Goal: Information Seeking & Learning: Learn about a topic

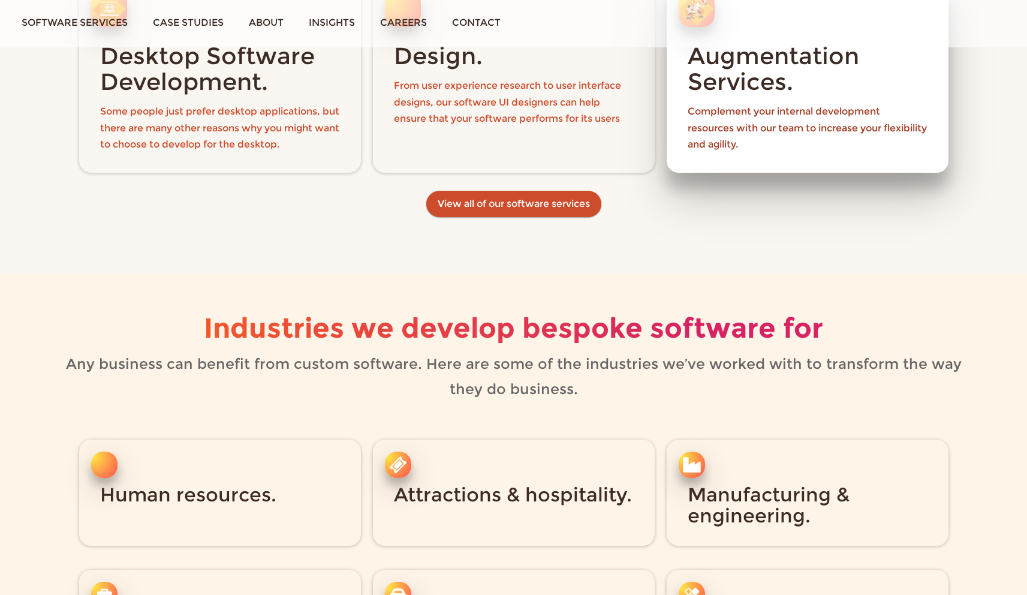
scroll to position [1519, 0]
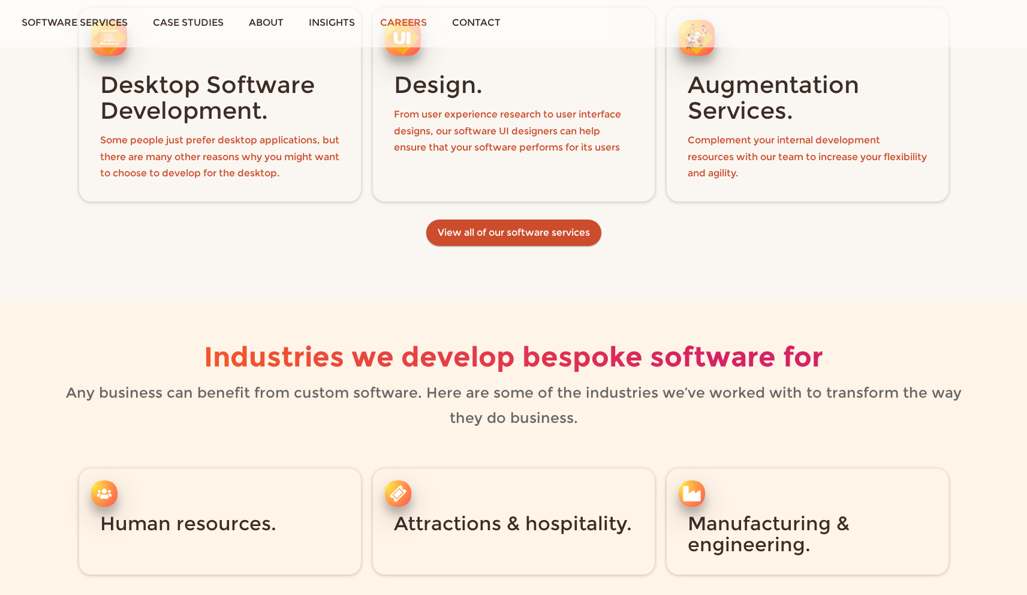
click at [408, 24] on link "Careers" at bounding box center [403, 22] width 72 height 45
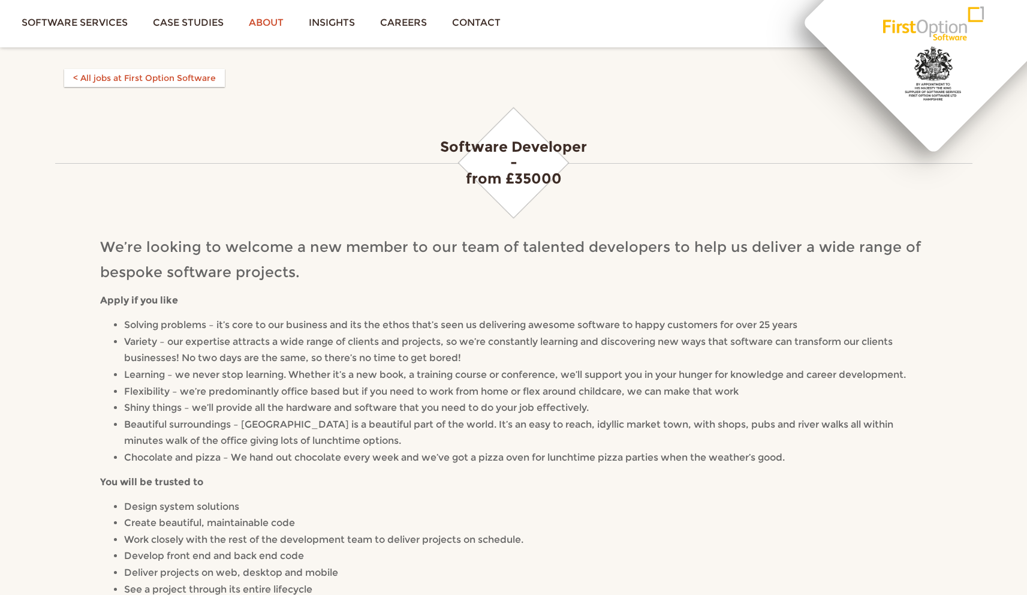
click at [245, 23] on link "About" at bounding box center [266, 22] width 60 height 45
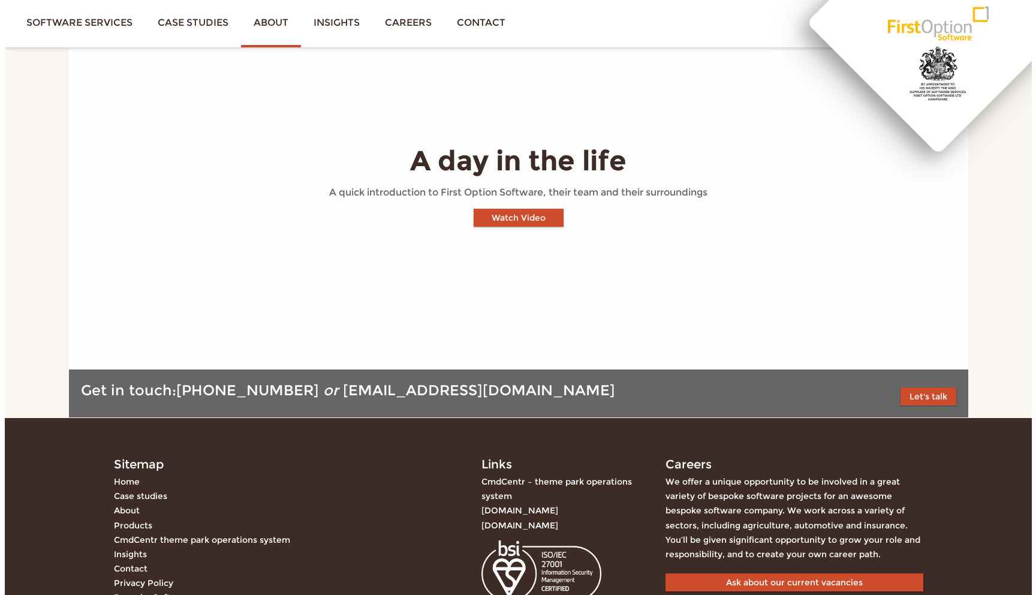
scroll to position [1270, 0]
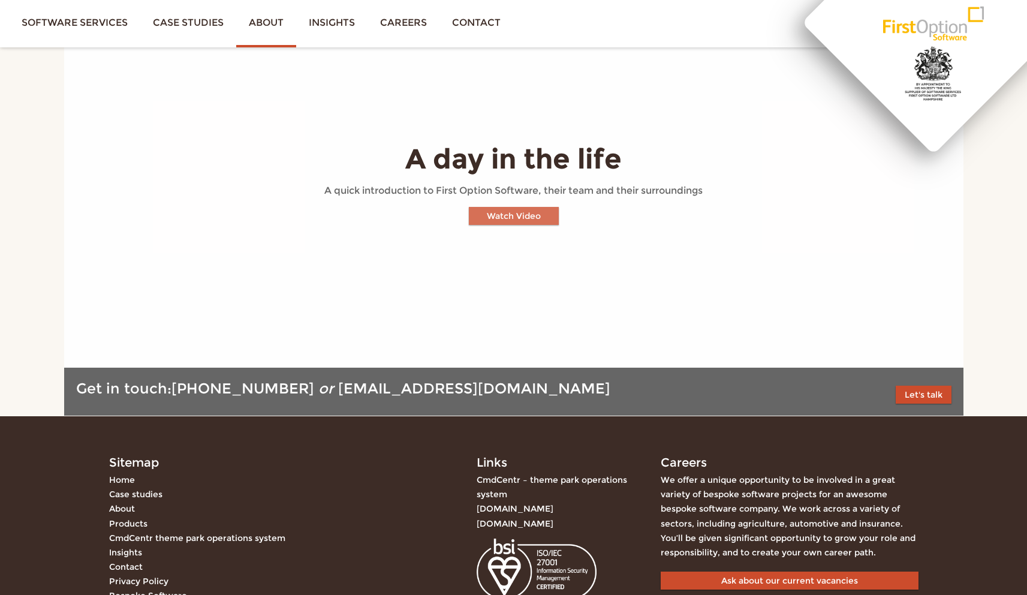
click at [519, 207] on button "Watch Video" at bounding box center [514, 216] width 90 height 18
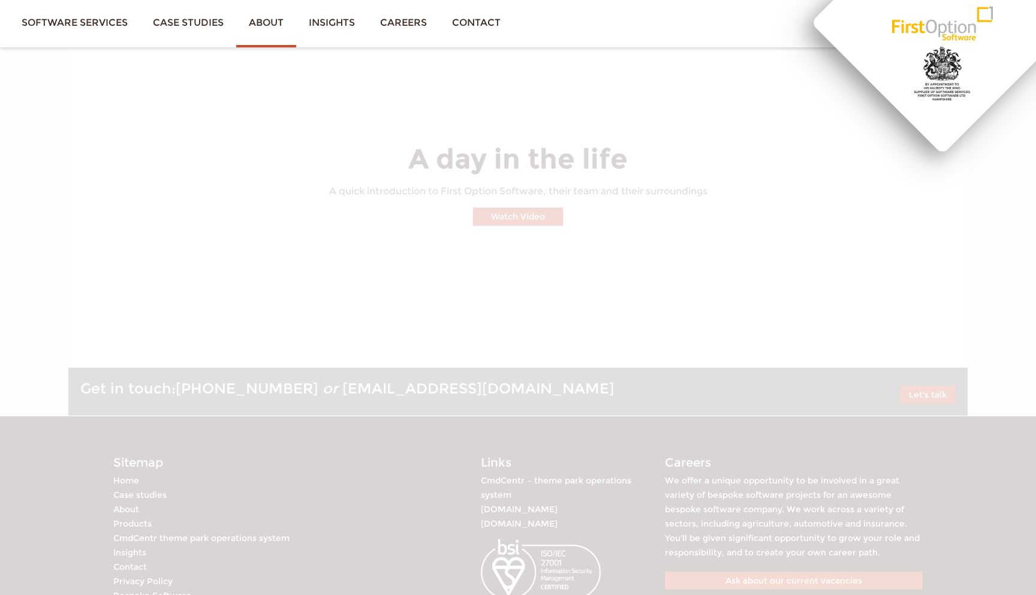
click at [968, 282] on div "A day in the life A quick introduction to First Option Software, their team and…" at bounding box center [517, 177] width 899 height 382
click at [264, 23] on link "About" at bounding box center [266, 22] width 60 height 45
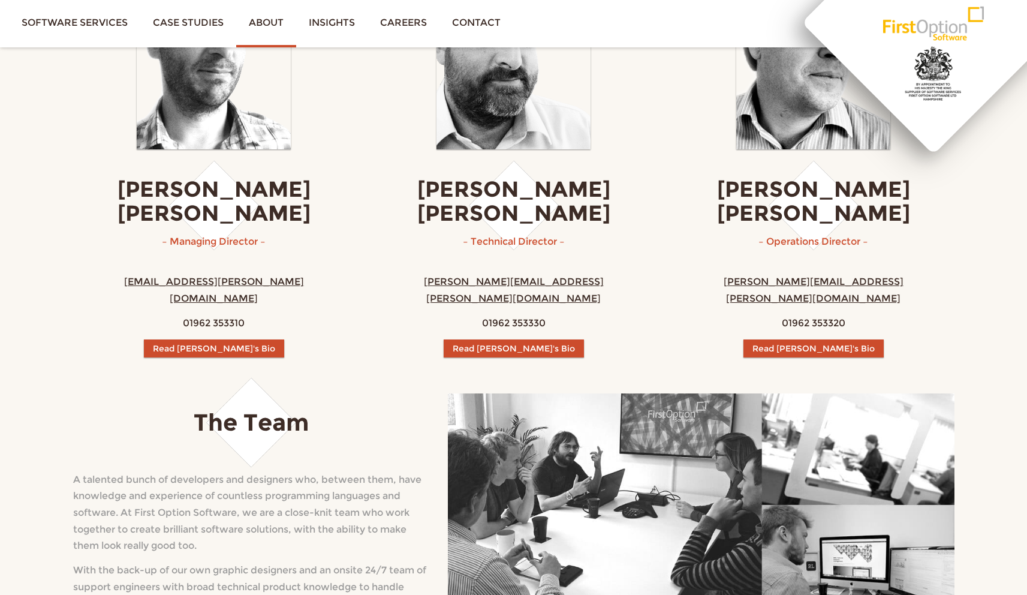
scroll to position [302, 0]
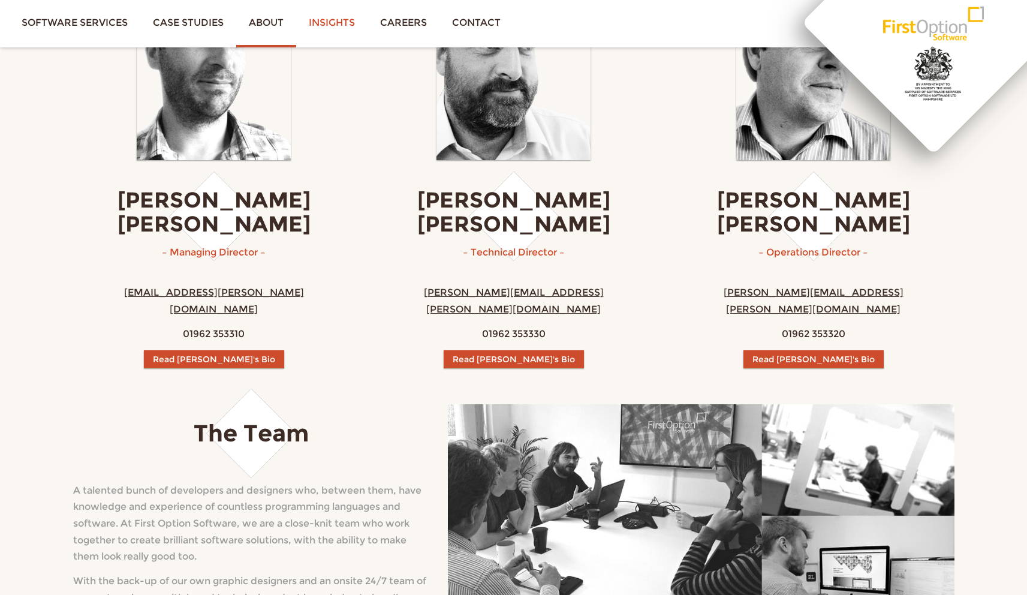
click at [339, 25] on link "Insights" at bounding box center [331, 22] width 71 height 45
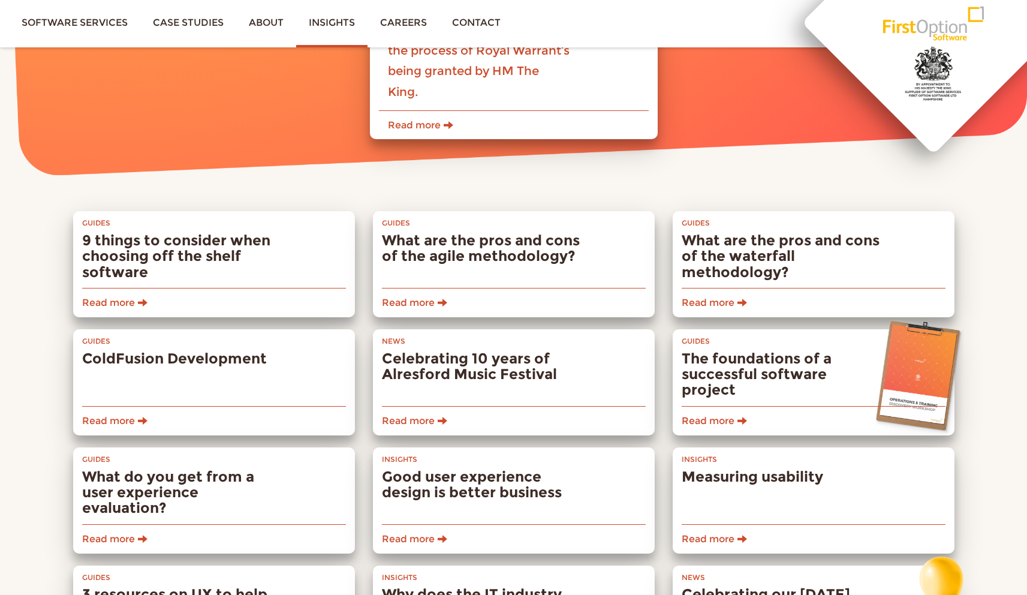
scroll to position [1047, 0]
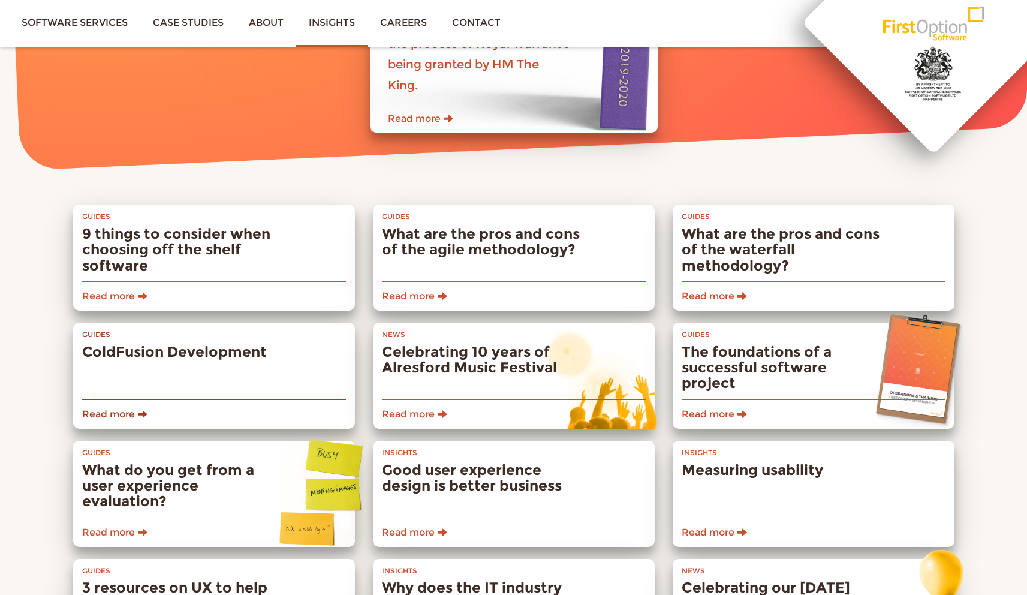
click at [275, 349] on h2 "ColdFusion Development" at bounding box center [181, 352] width 198 height 16
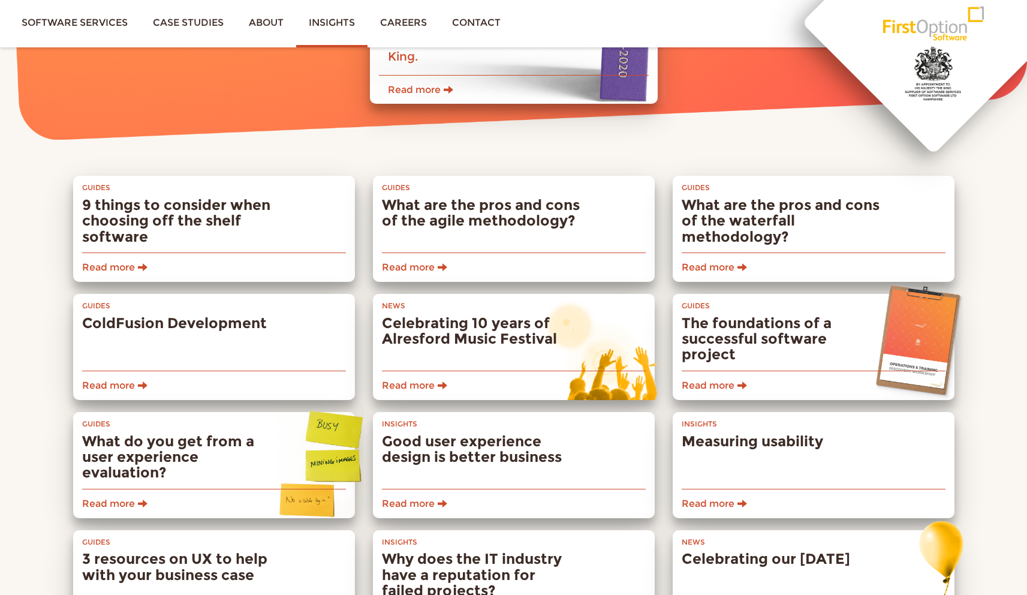
scroll to position [1105, 0]
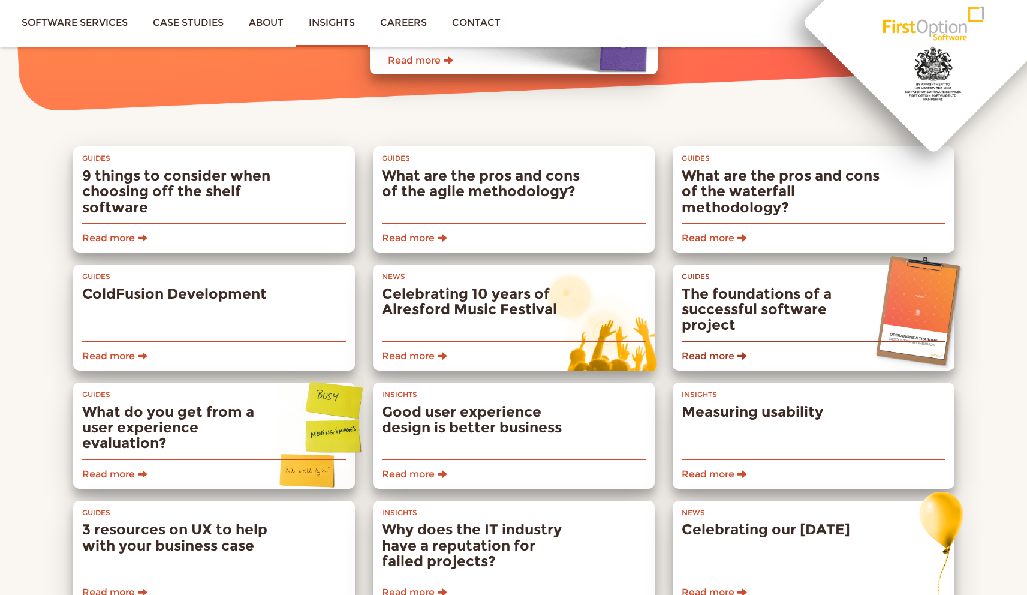
click at [832, 307] on h2 "The foundations of a successful software project" at bounding box center [781, 309] width 198 height 47
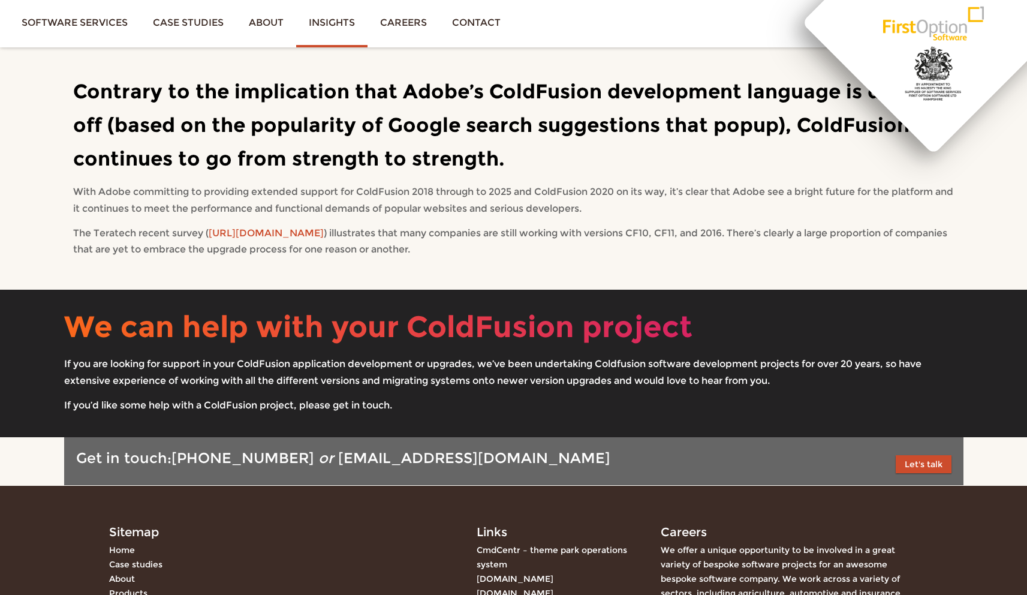
scroll to position [229, 0]
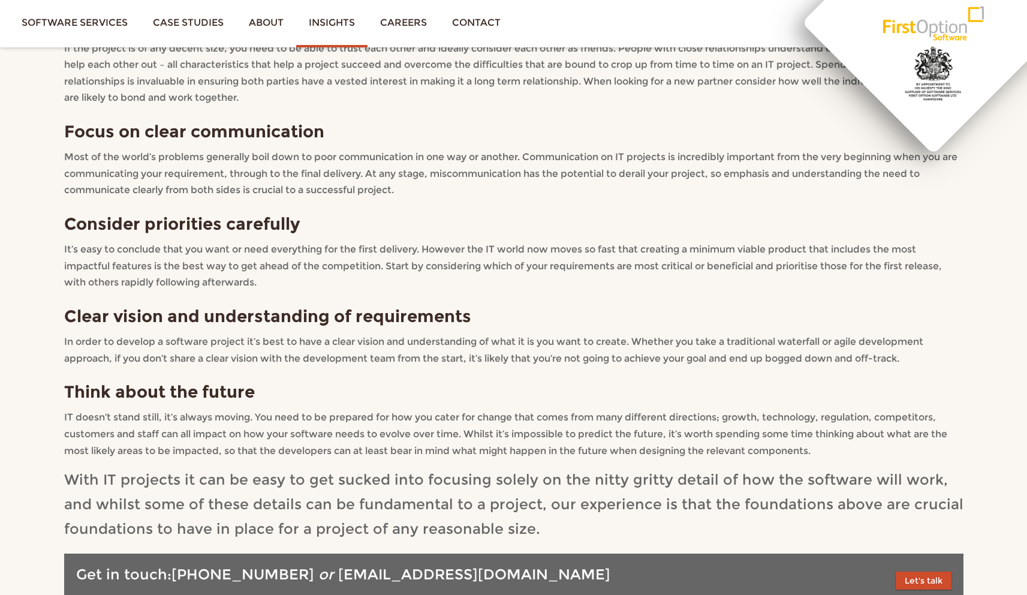
scroll to position [796, 0]
